Goal: Information Seeking & Learning: Learn about a topic

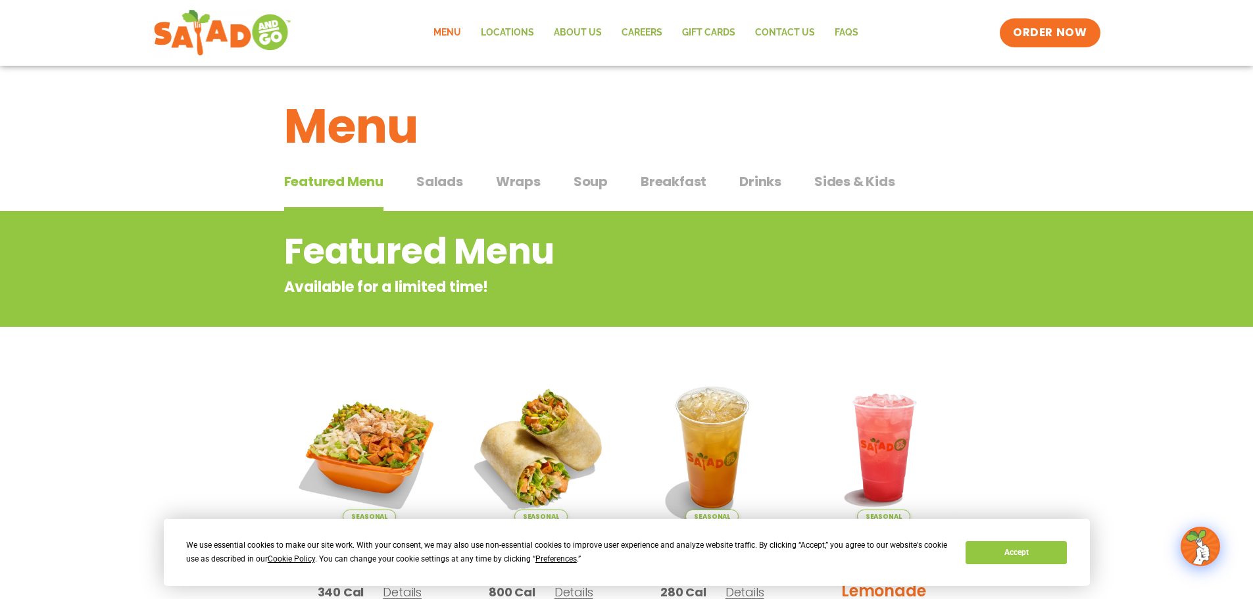
click at [451, 28] on link "Menu" at bounding box center [447, 33] width 47 height 30
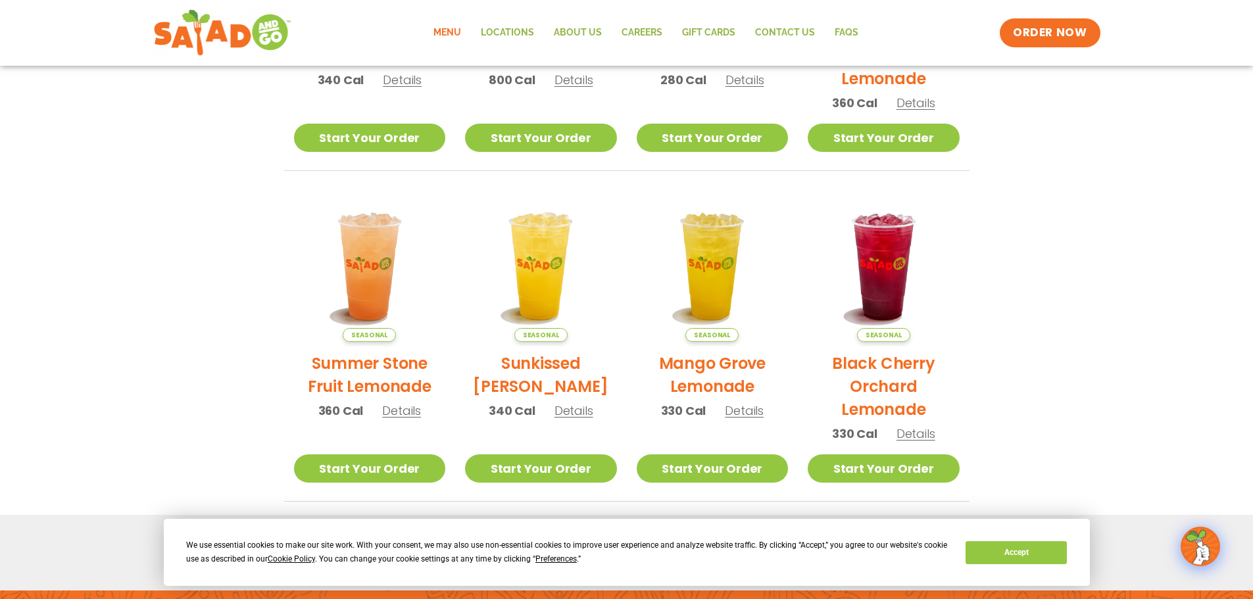
scroll to position [310, 0]
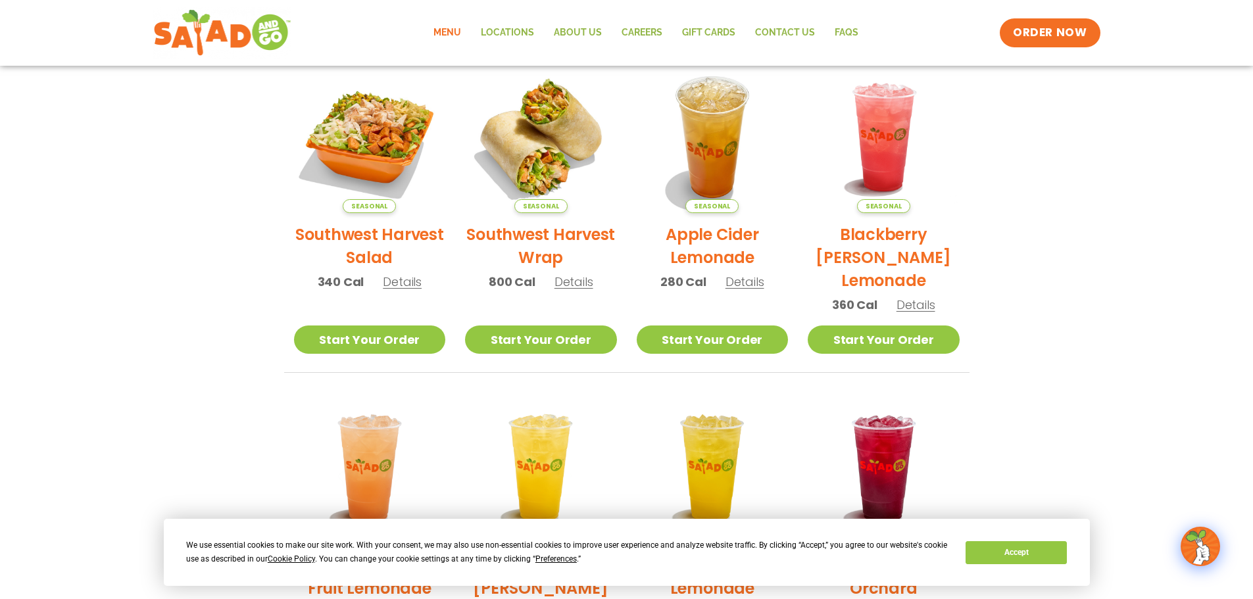
click at [367, 241] on h2 "Southwest Harvest Salad" at bounding box center [370, 246] width 152 height 46
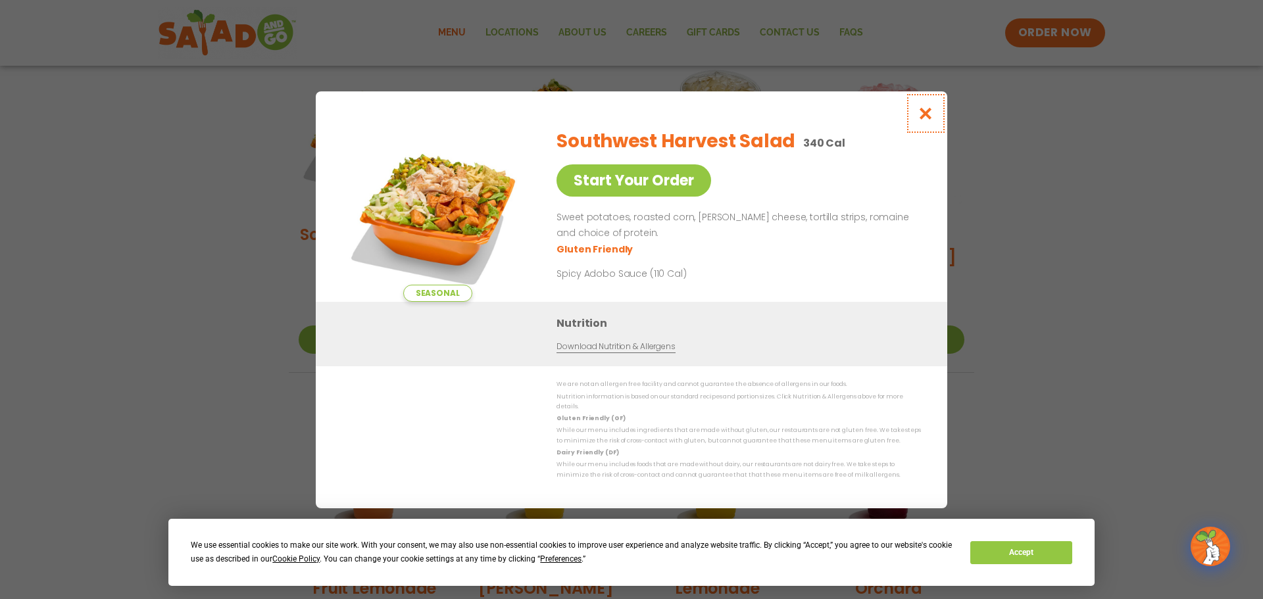
drag, startPoint x: 929, startPoint y: 116, endPoint x: 781, endPoint y: 99, distance: 149.6
click at [929, 116] on icon "Close modal" at bounding box center [926, 114] width 16 height 14
